Goal: Task Accomplishment & Management: Use online tool/utility

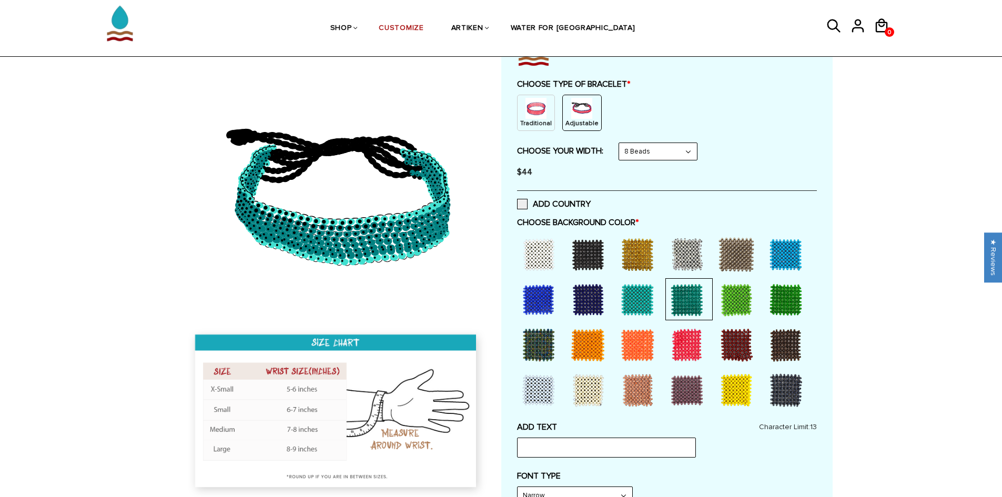
scroll to position [158, 0]
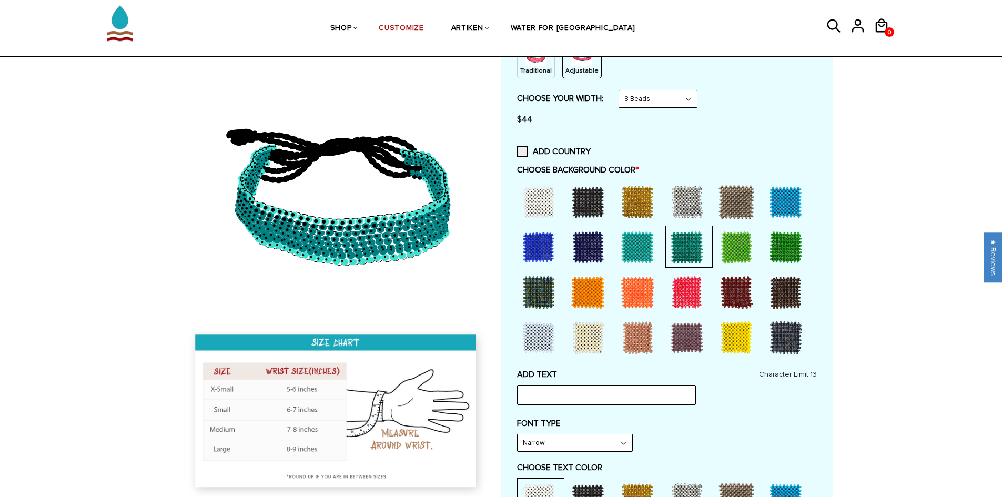
click at [641, 242] on div at bounding box center [638, 247] width 42 height 42
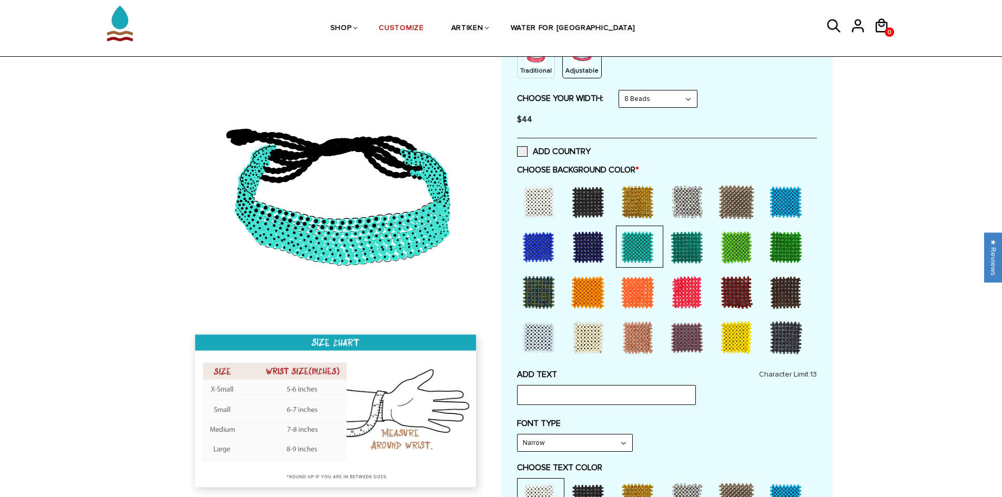
scroll to position [526, 0]
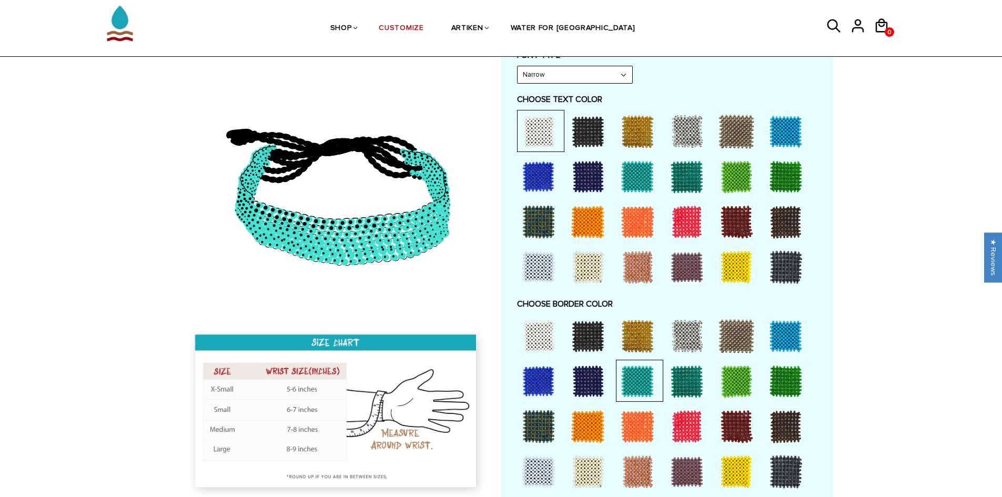
click at [691, 364] on div at bounding box center [687, 381] width 42 height 42
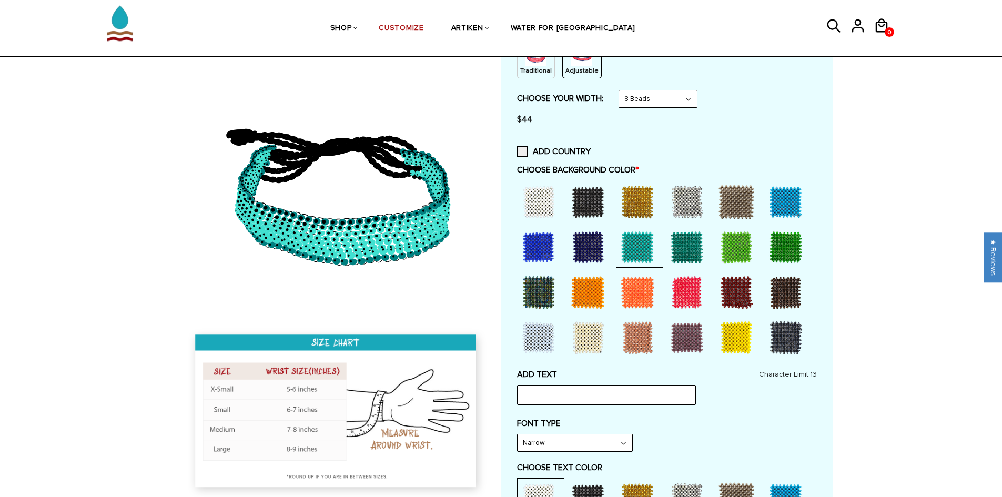
click at [691, 250] on div at bounding box center [687, 247] width 42 height 42
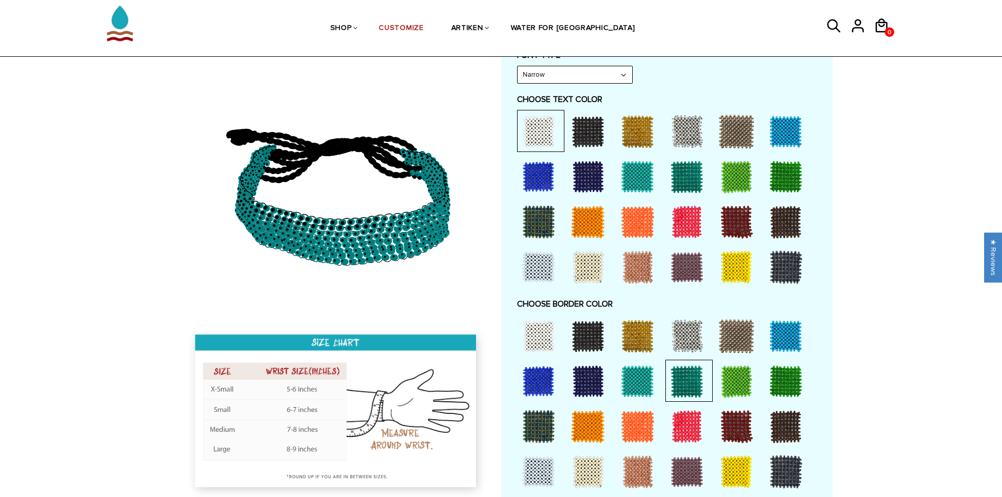
click at [742, 371] on div at bounding box center [737, 381] width 42 height 42
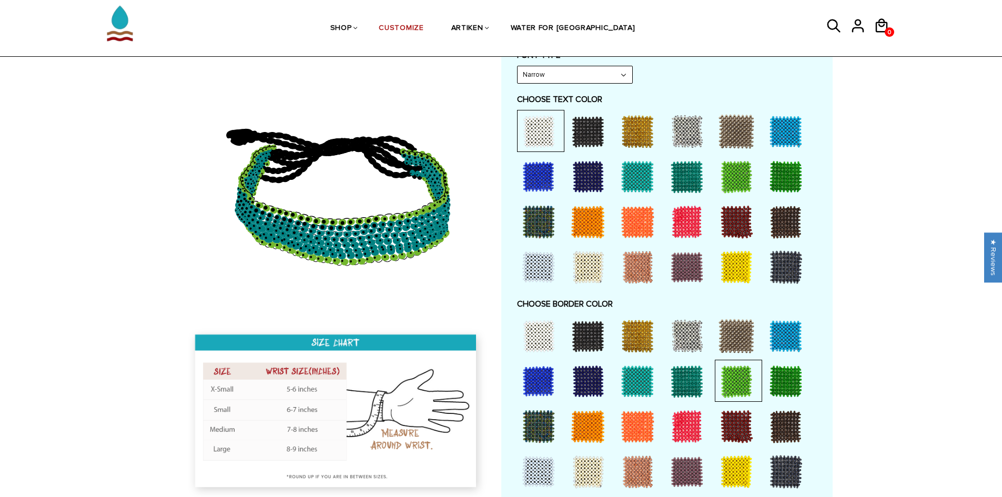
click at [795, 385] on div at bounding box center [786, 381] width 42 height 42
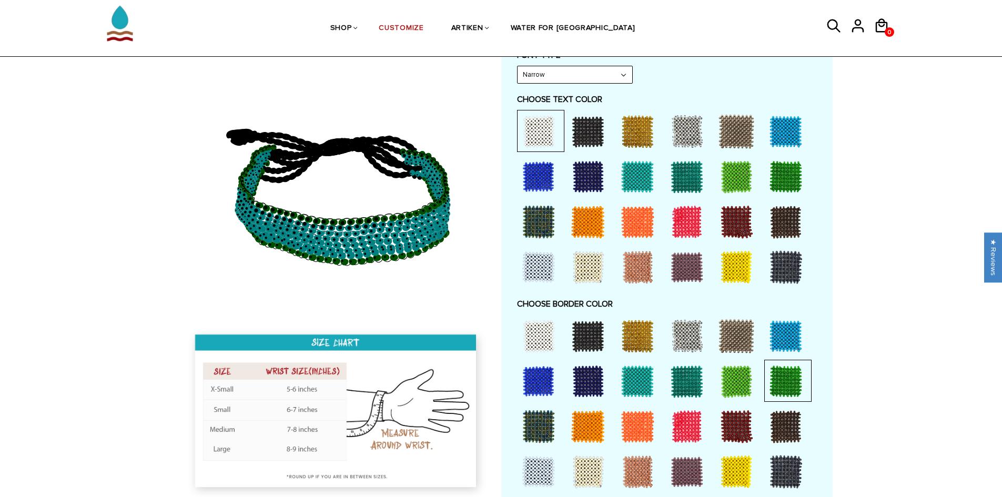
click at [630, 368] on div at bounding box center [638, 381] width 42 height 42
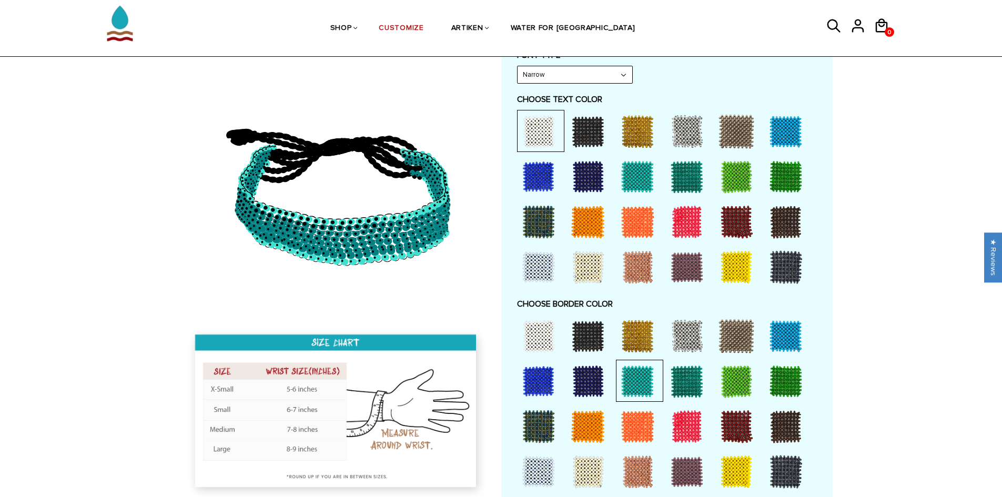
click at [775, 323] on div at bounding box center [786, 336] width 42 height 42
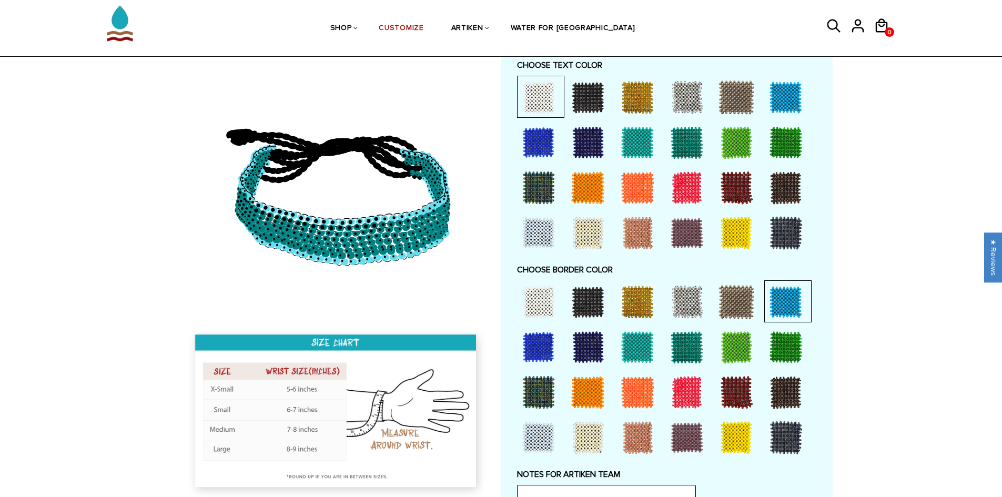
scroll to position [579, 0]
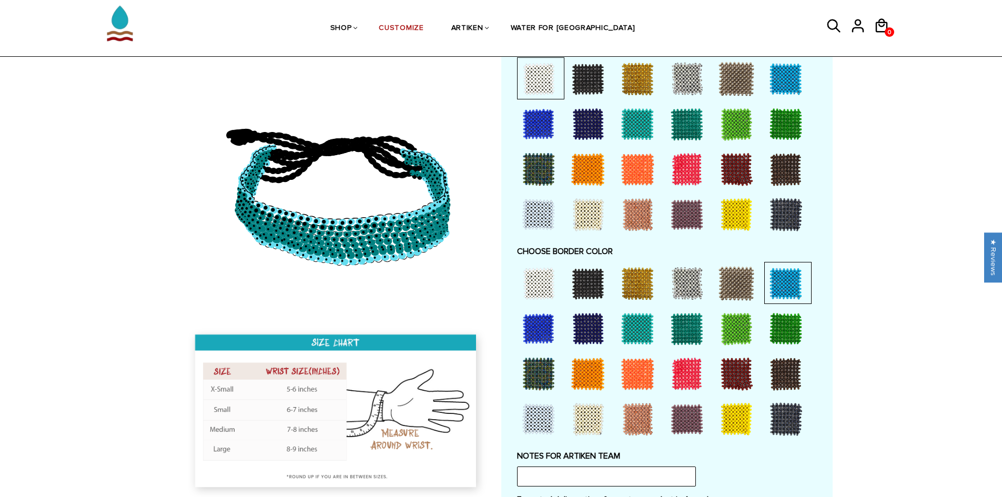
click at [547, 335] on div at bounding box center [539, 329] width 42 height 42
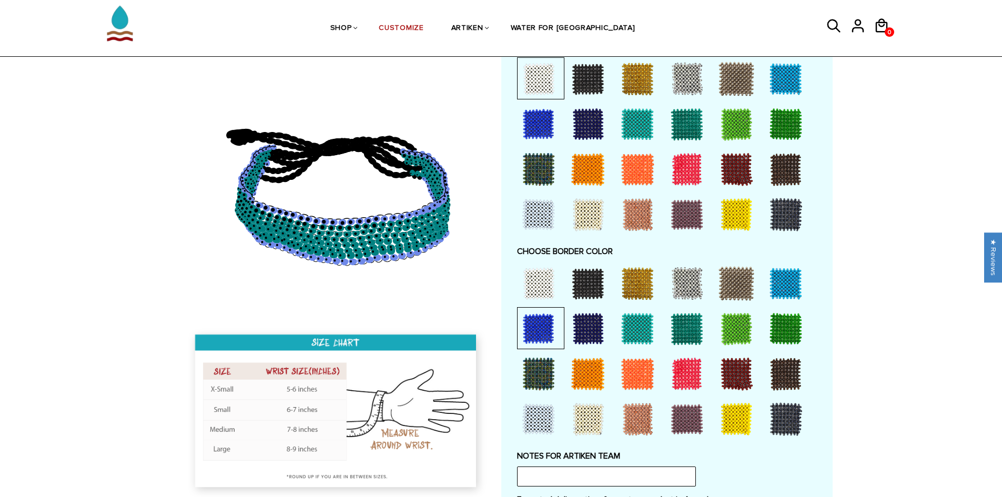
click at [788, 290] on div at bounding box center [786, 284] width 42 height 42
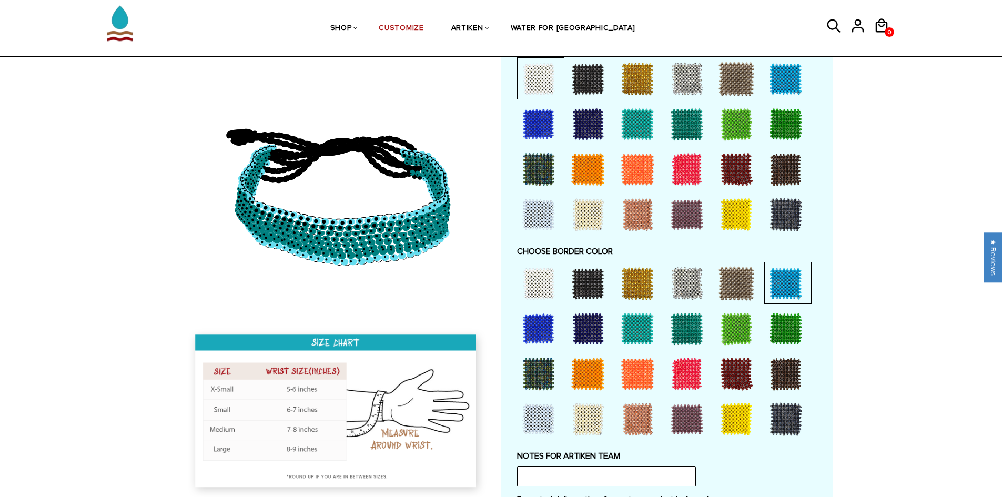
click at [642, 331] on div at bounding box center [638, 329] width 42 height 42
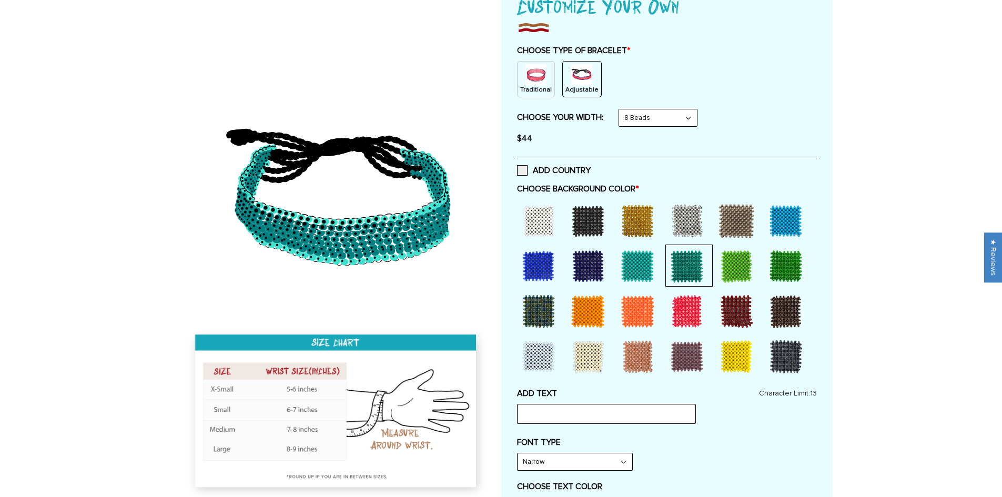
scroll to position [0, 0]
